Goal: Task Accomplishment & Management: Manage account settings

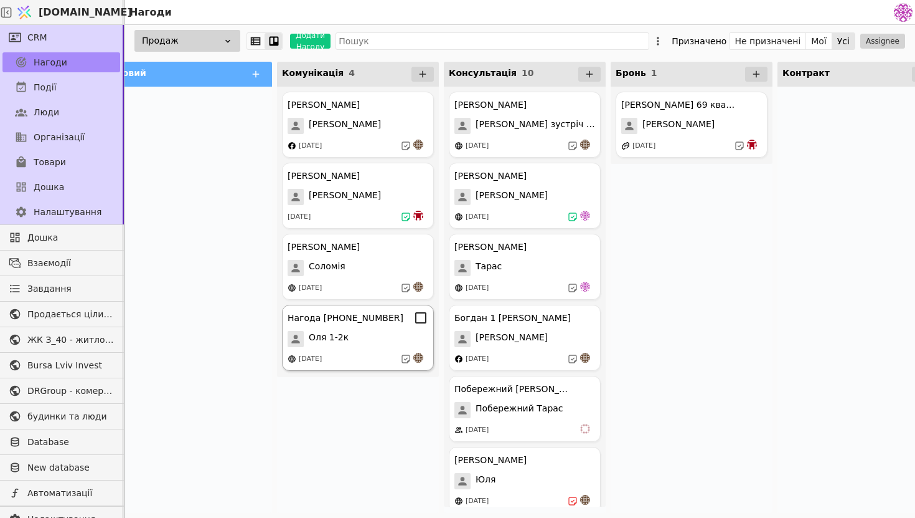
scroll to position [0, 29]
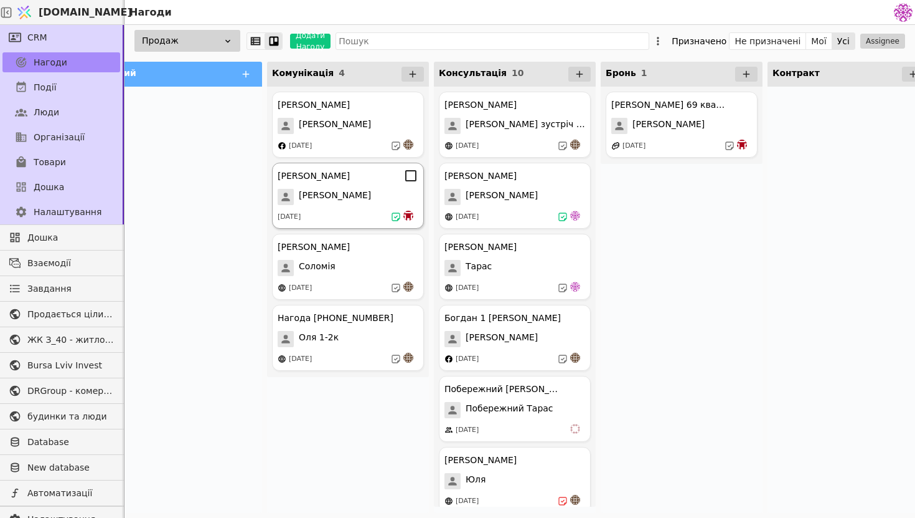
click at [371, 216] on div "[DATE]" at bounding box center [348, 216] width 141 height 12
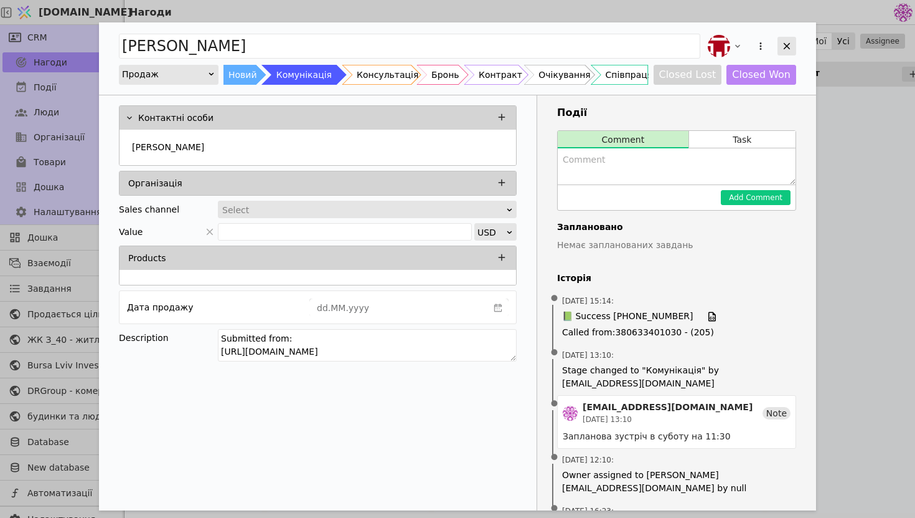
click at [788, 44] on icon "Add Opportunity" at bounding box center [787, 45] width 11 height 11
